Goal: Information Seeking & Learning: Find contact information

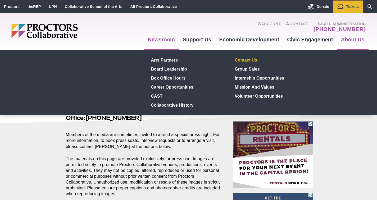
click at [253, 60] on link "Contact Us" at bounding box center [271, 59] width 77 height 9
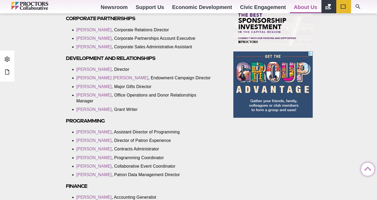
scroll to position [407, 0]
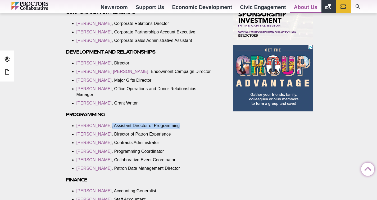
drag, startPoint x: 178, startPoint y: 126, endPoint x: 76, endPoint y: 127, distance: 102.7
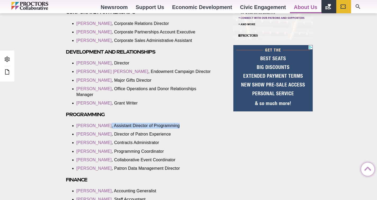
copy li ", Assistant Director of Programming"
click at [212, 161] on li "[PERSON_NAME] , Collaborative Event Coordinator" at bounding box center [145, 160] width 137 height 6
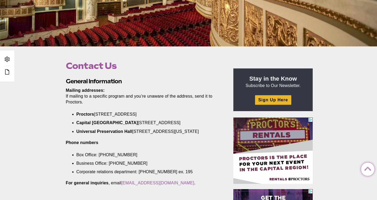
scroll to position [0, 0]
